Goal: Information Seeking & Learning: Learn about a topic

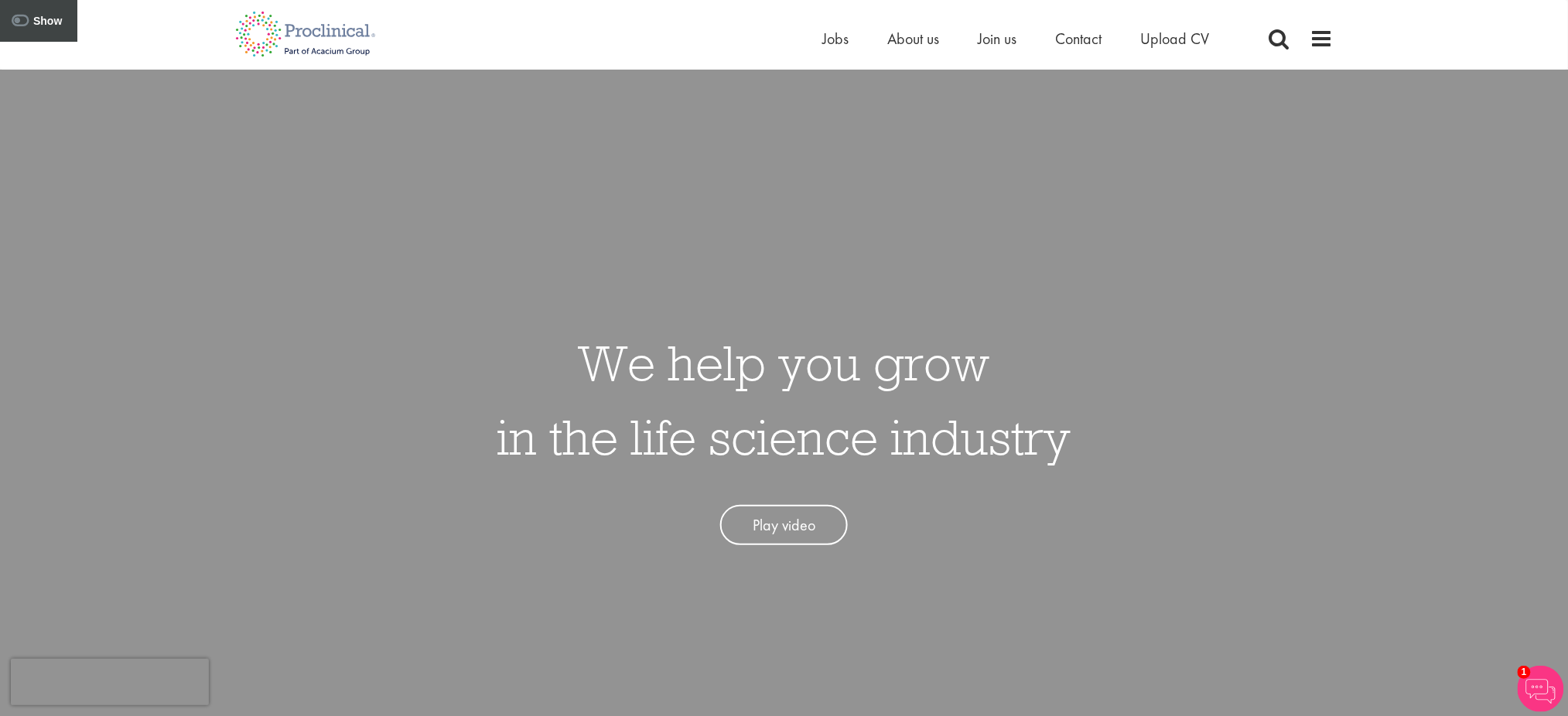
click at [1312, 50] on div "Home Jobs About us Join us Contact Upload CV" at bounding box center [1078, 42] width 510 height 31
click at [1314, 39] on span at bounding box center [1322, 38] width 23 height 23
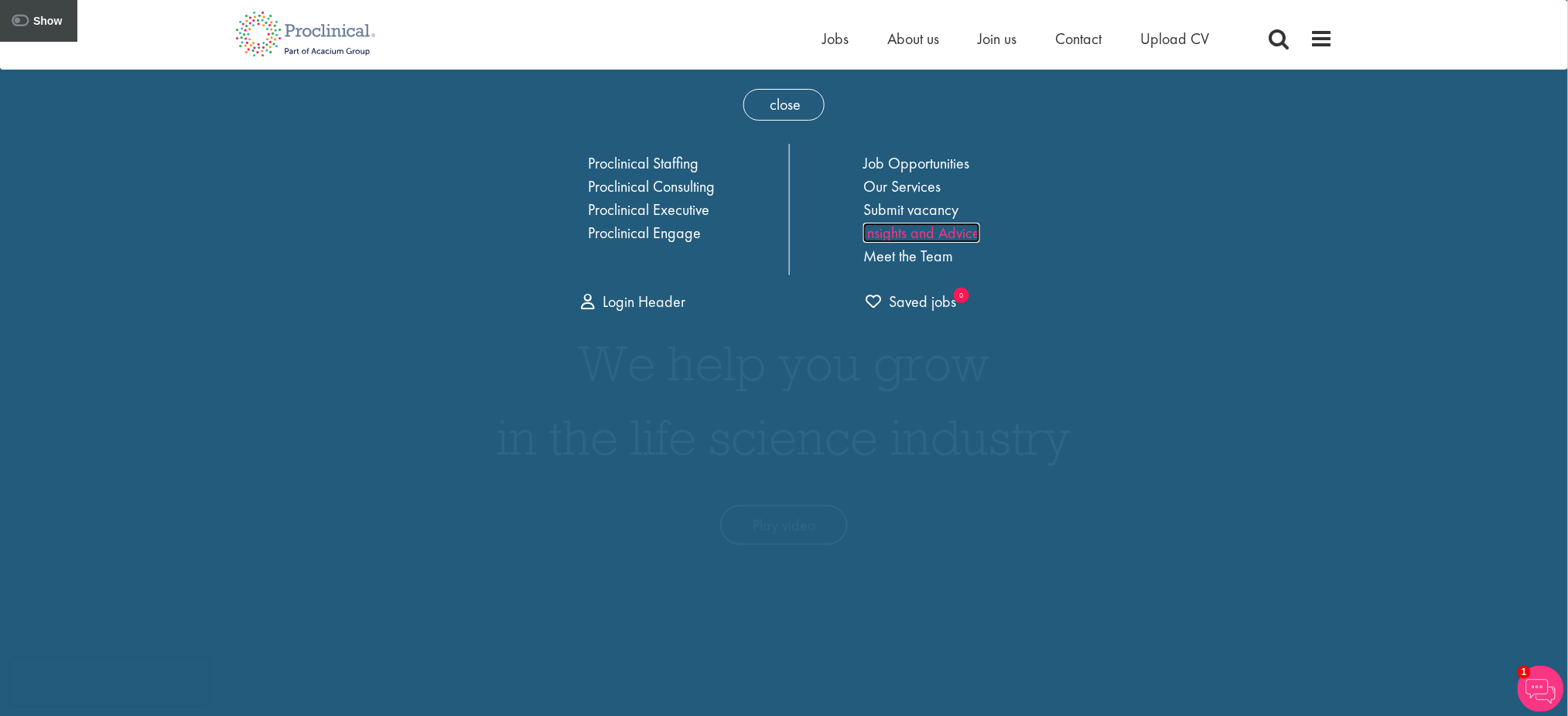
click at [941, 234] on link "Insights and Advice" at bounding box center [921, 232] width 117 height 20
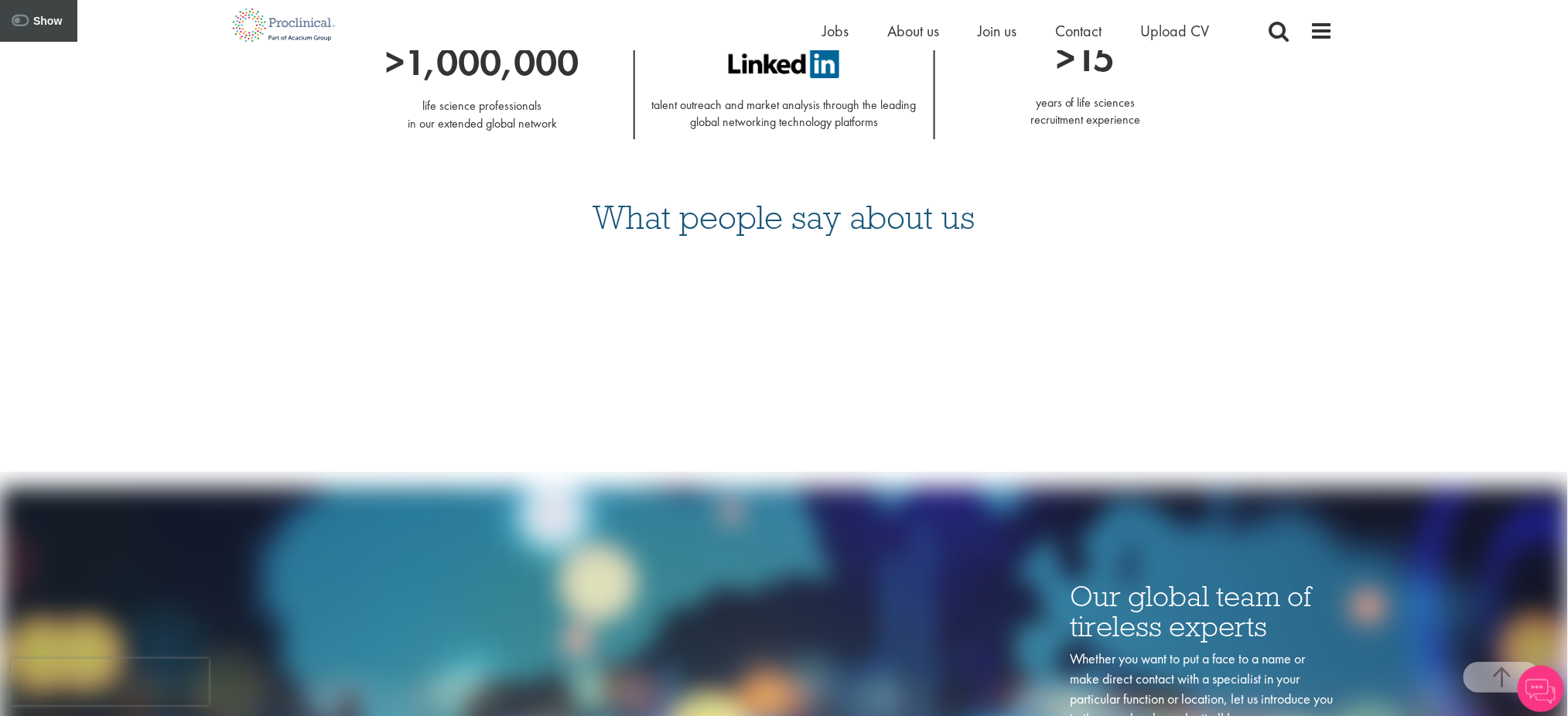
scroll to position [1896, 0]
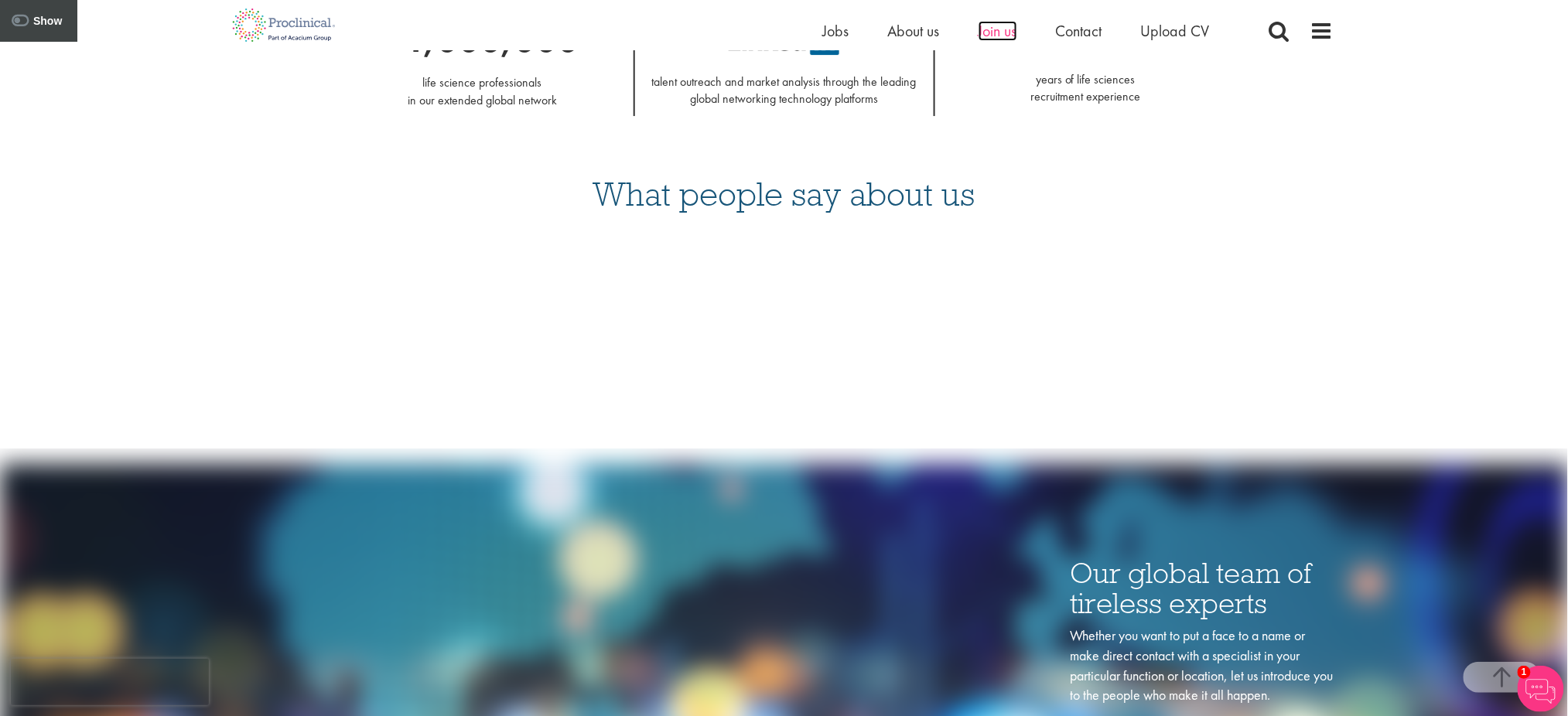
click at [1004, 30] on span "Join us" at bounding box center [997, 30] width 39 height 20
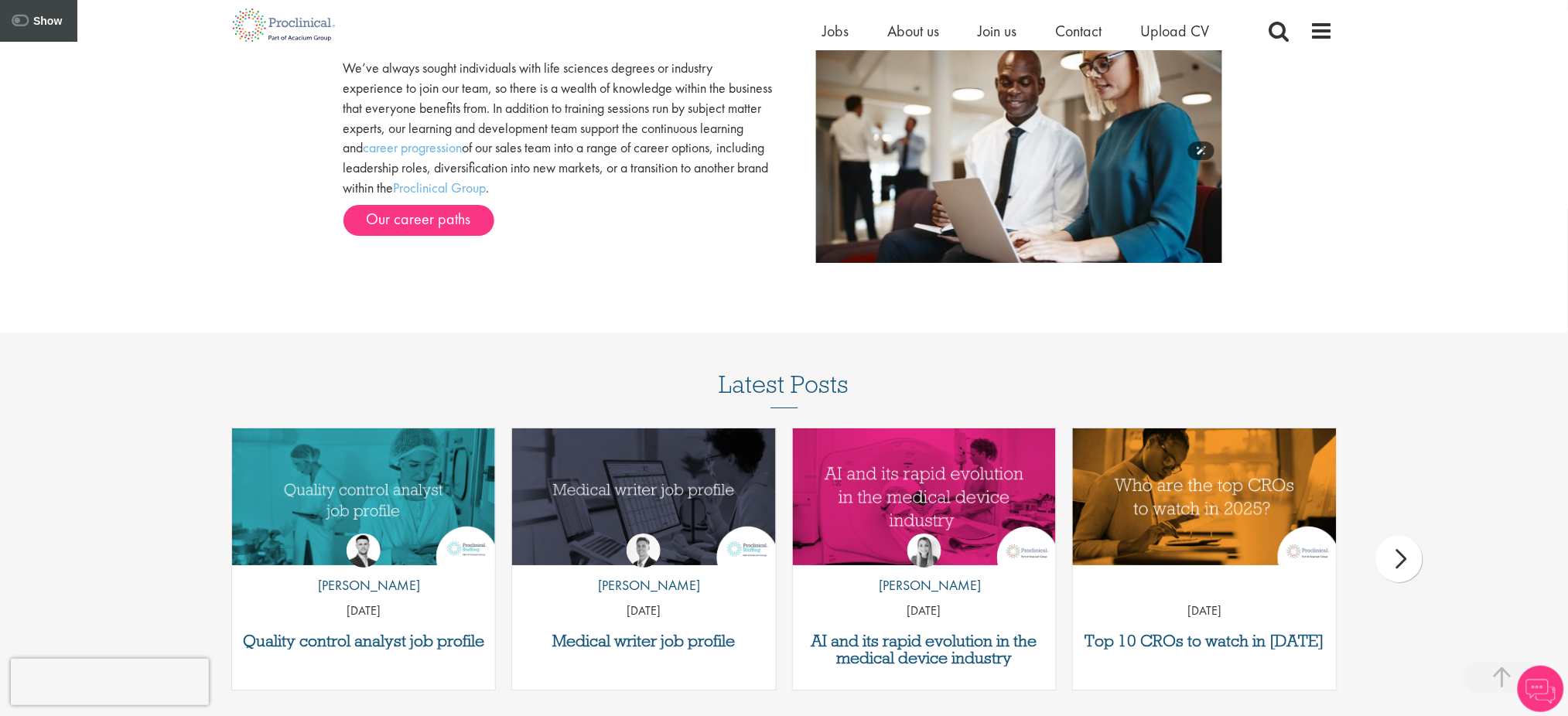
scroll to position [1985, 0]
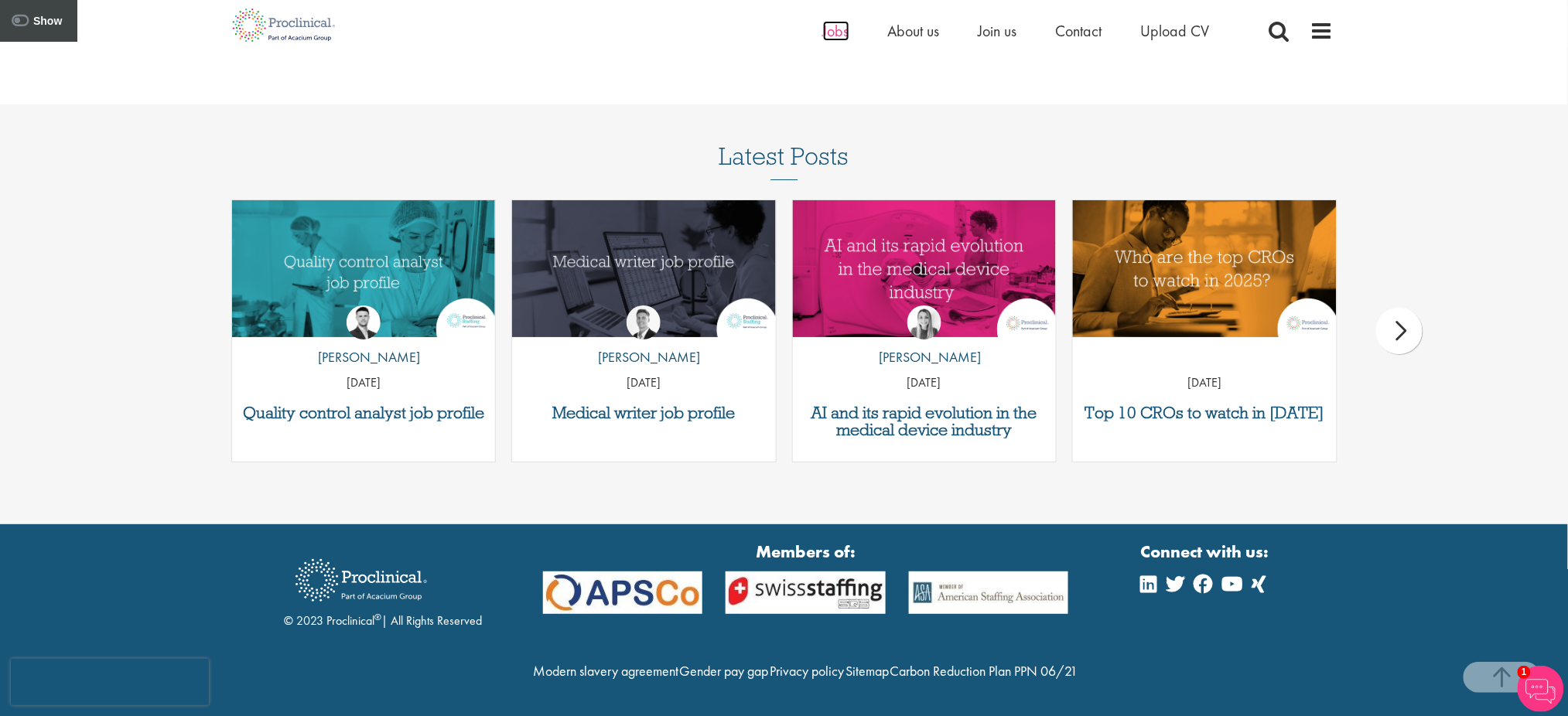
click at [836, 38] on span "Jobs" at bounding box center [836, 30] width 26 height 20
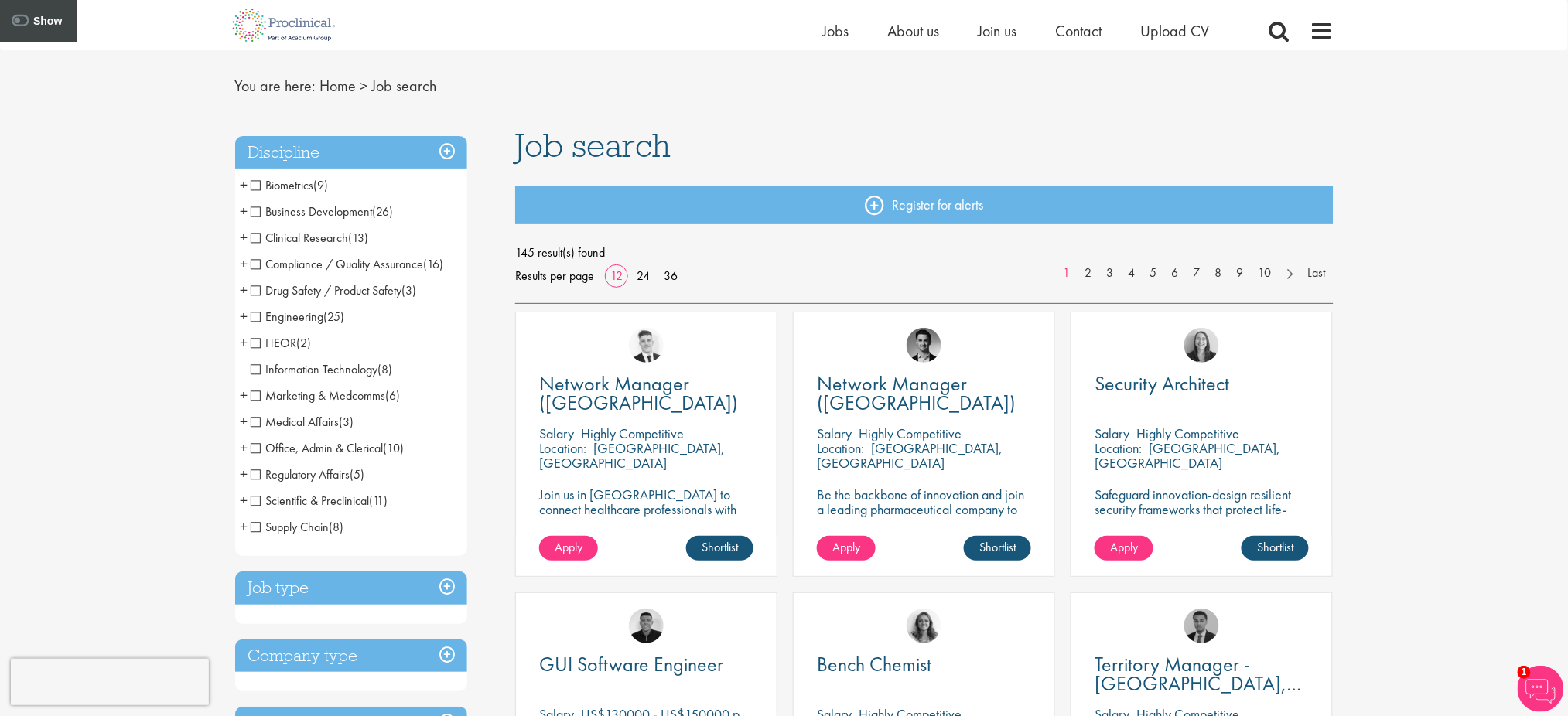
scroll to position [41, 0]
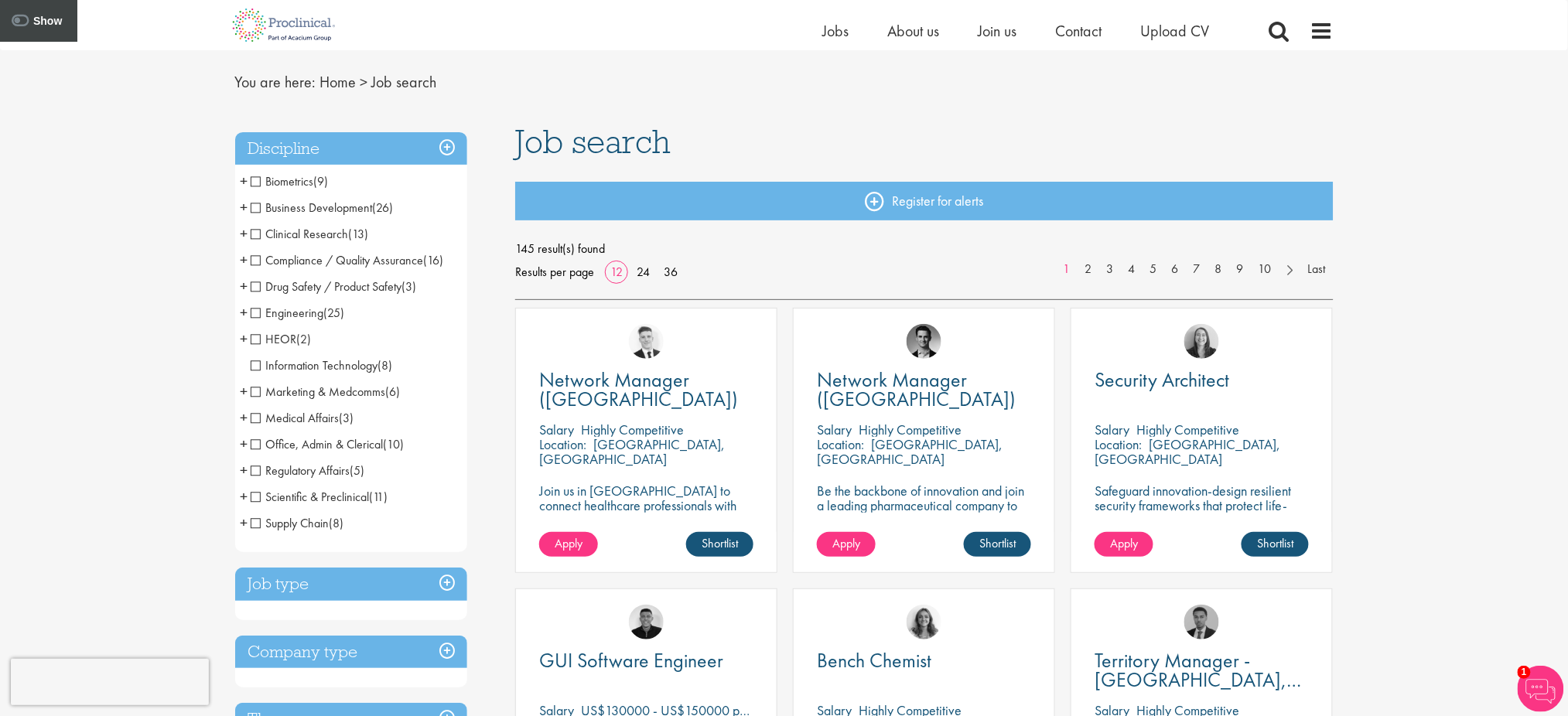
click at [1307, 32] on div "Home Jobs About us Join us Contact Upload CV" at bounding box center [1078, 34] width 510 height 31
click at [1315, 32] on span at bounding box center [1322, 30] width 23 height 23
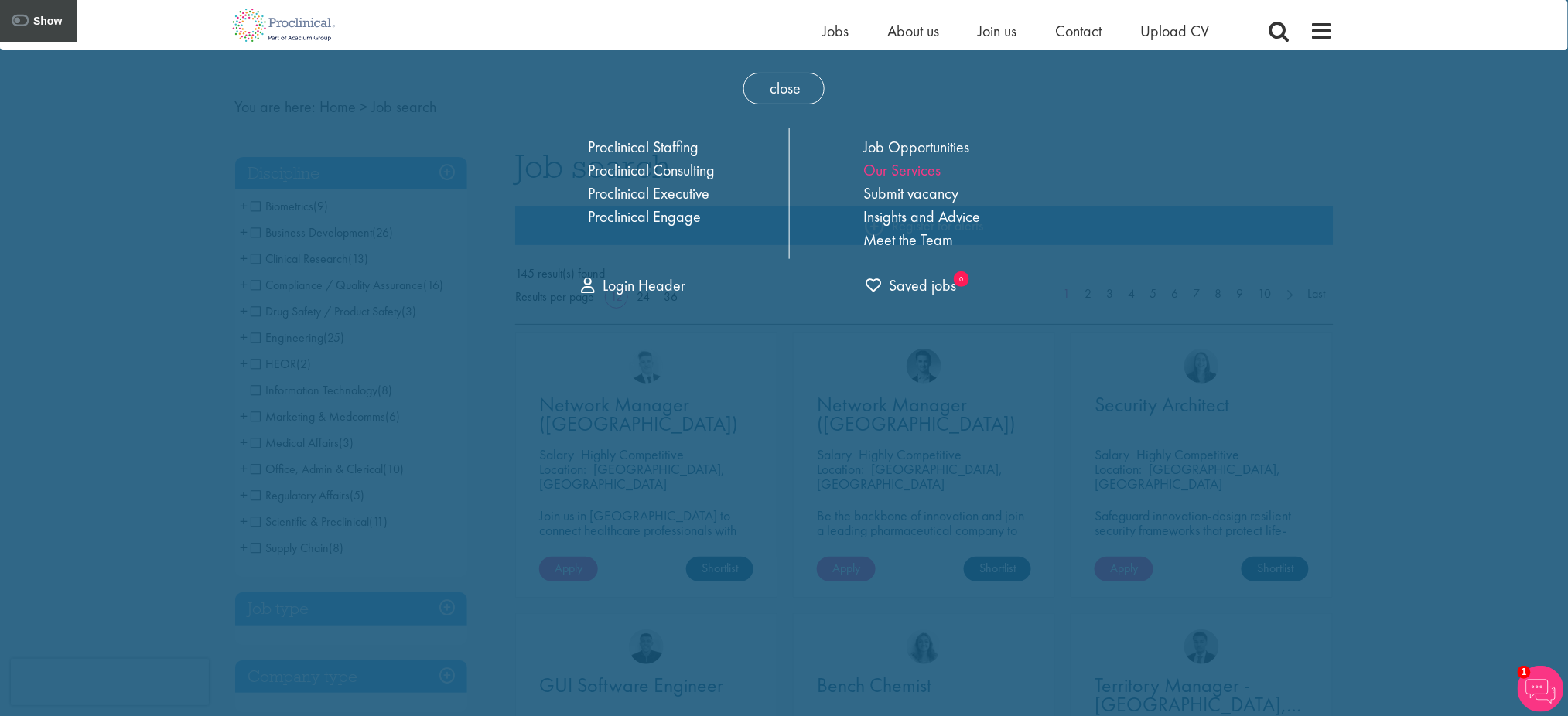
scroll to position [0, 0]
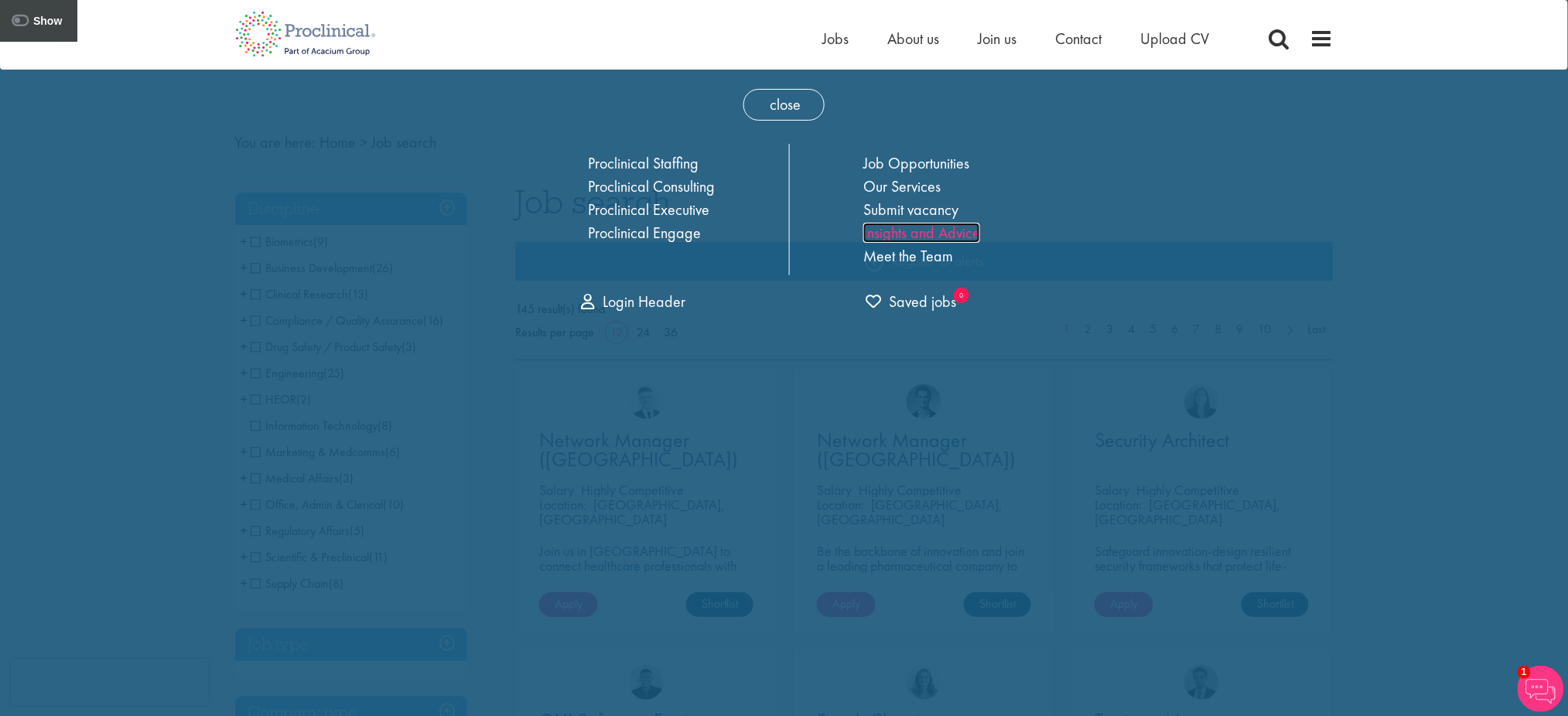
click at [903, 232] on link "Insights and Advice" at bounding box center [921, 232] width 117 height 20
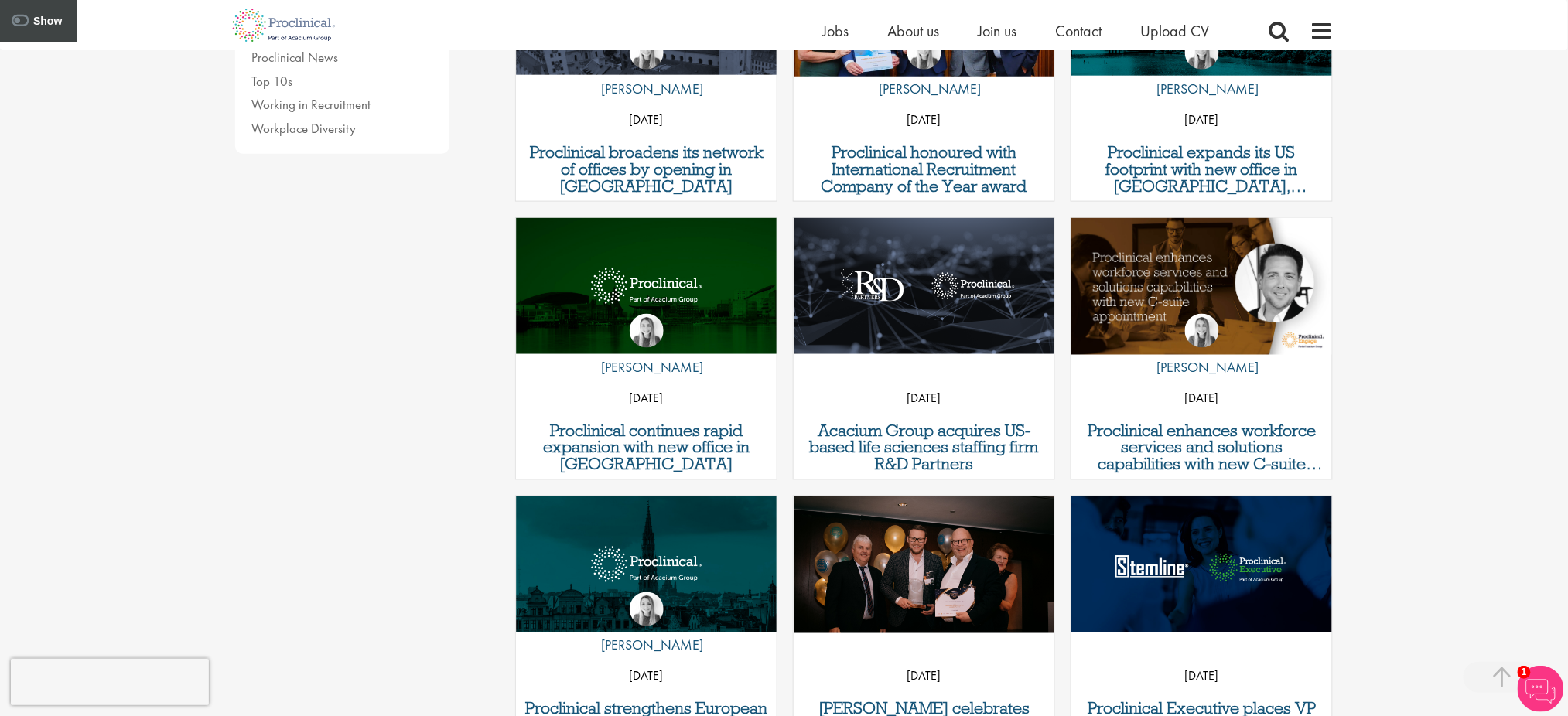
scroll to position [1253, 0]
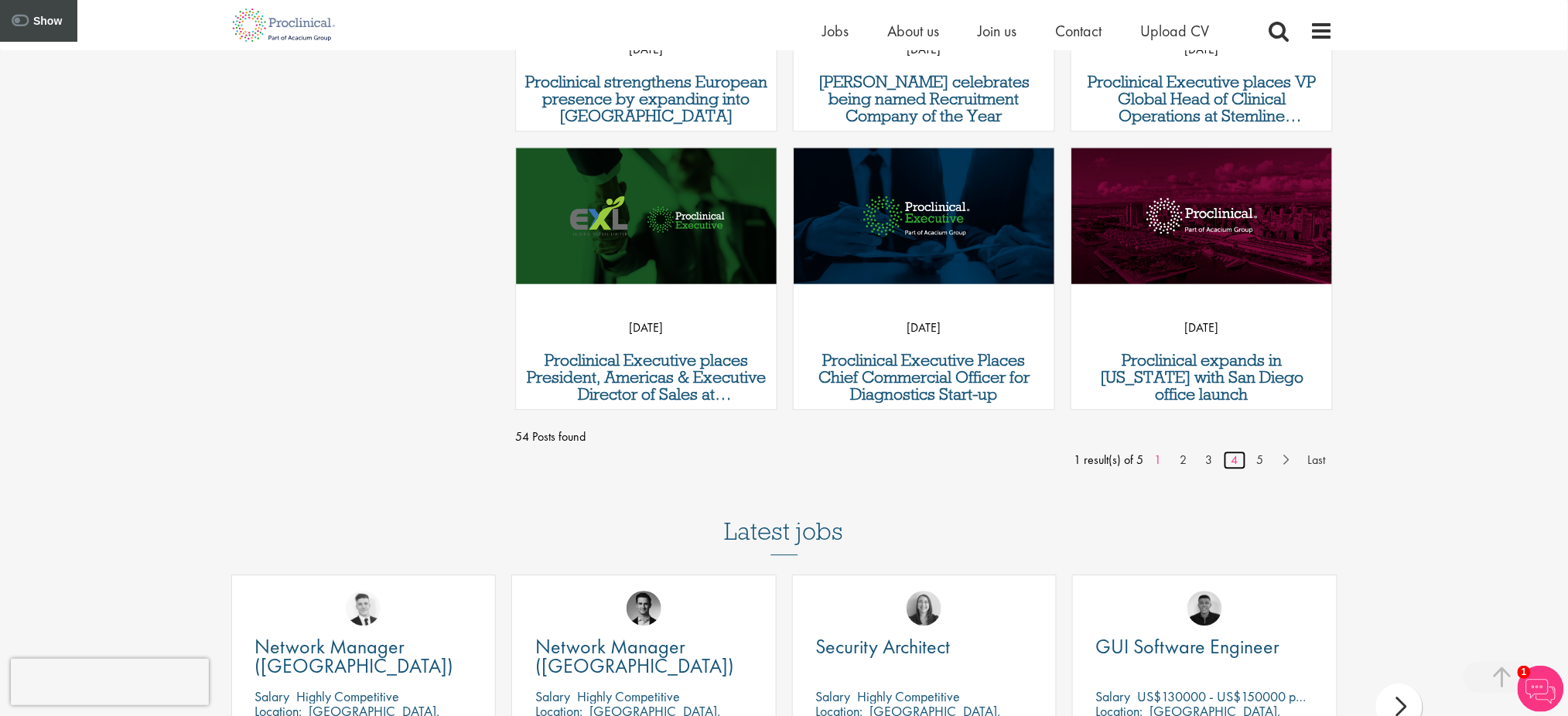
click at [1225, 465] on link "4" at bounding box center [1235, 459] width 22 height 18
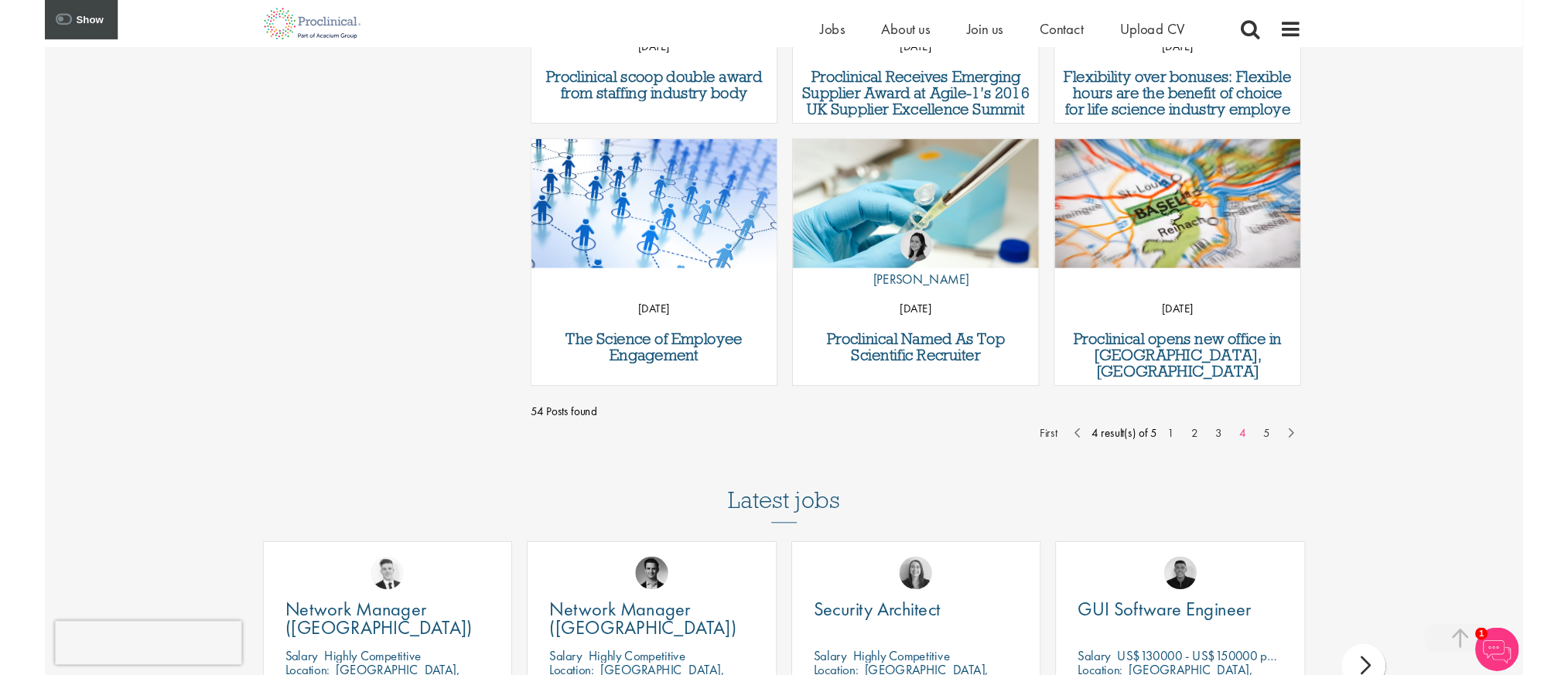
scroll to position [627, 0]
